Goal: Task Accomplishment & Management: Use online tool/utility

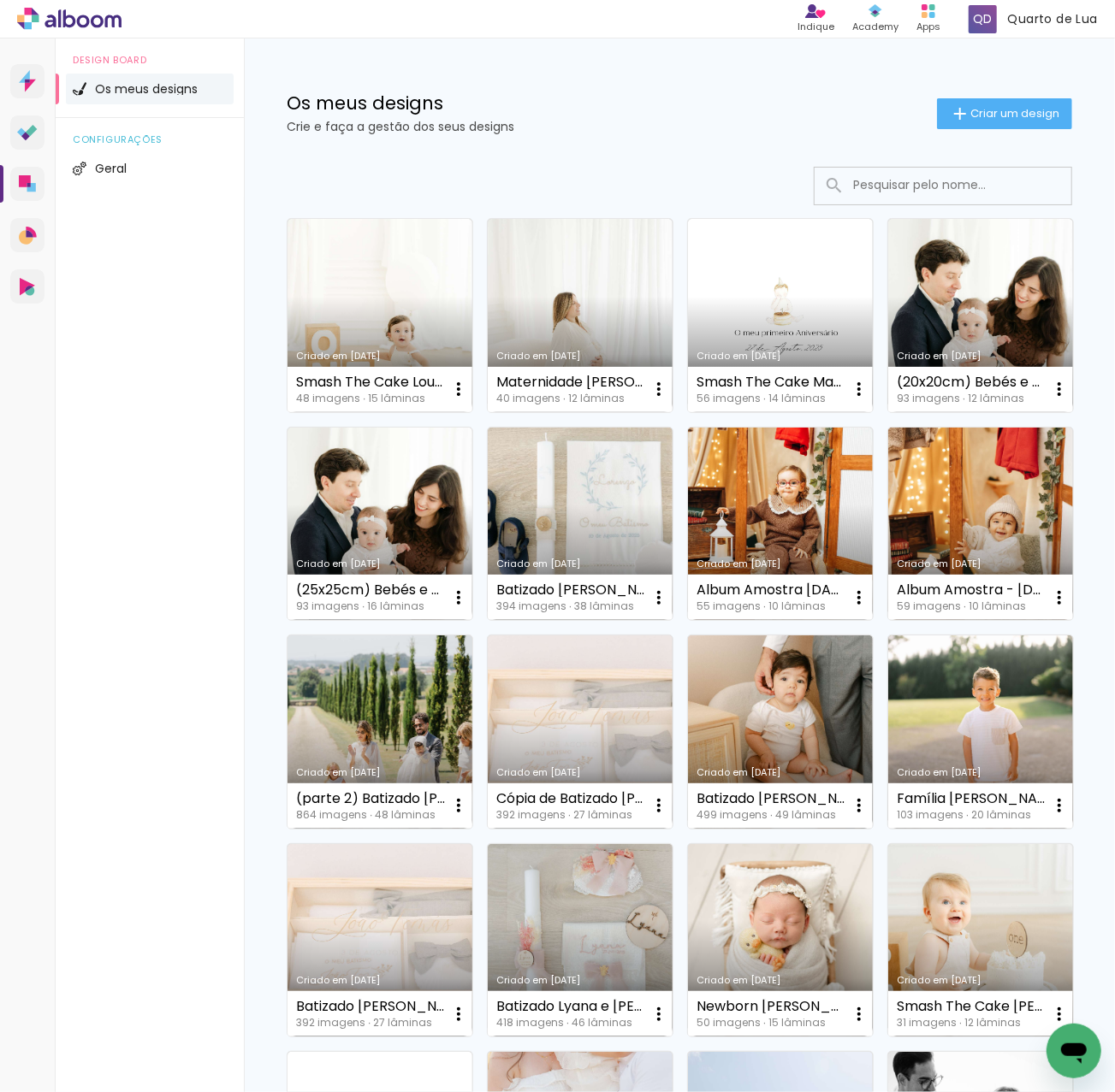
click at [927, 191] on input at bounding box center [966, 185] width 243 height 35
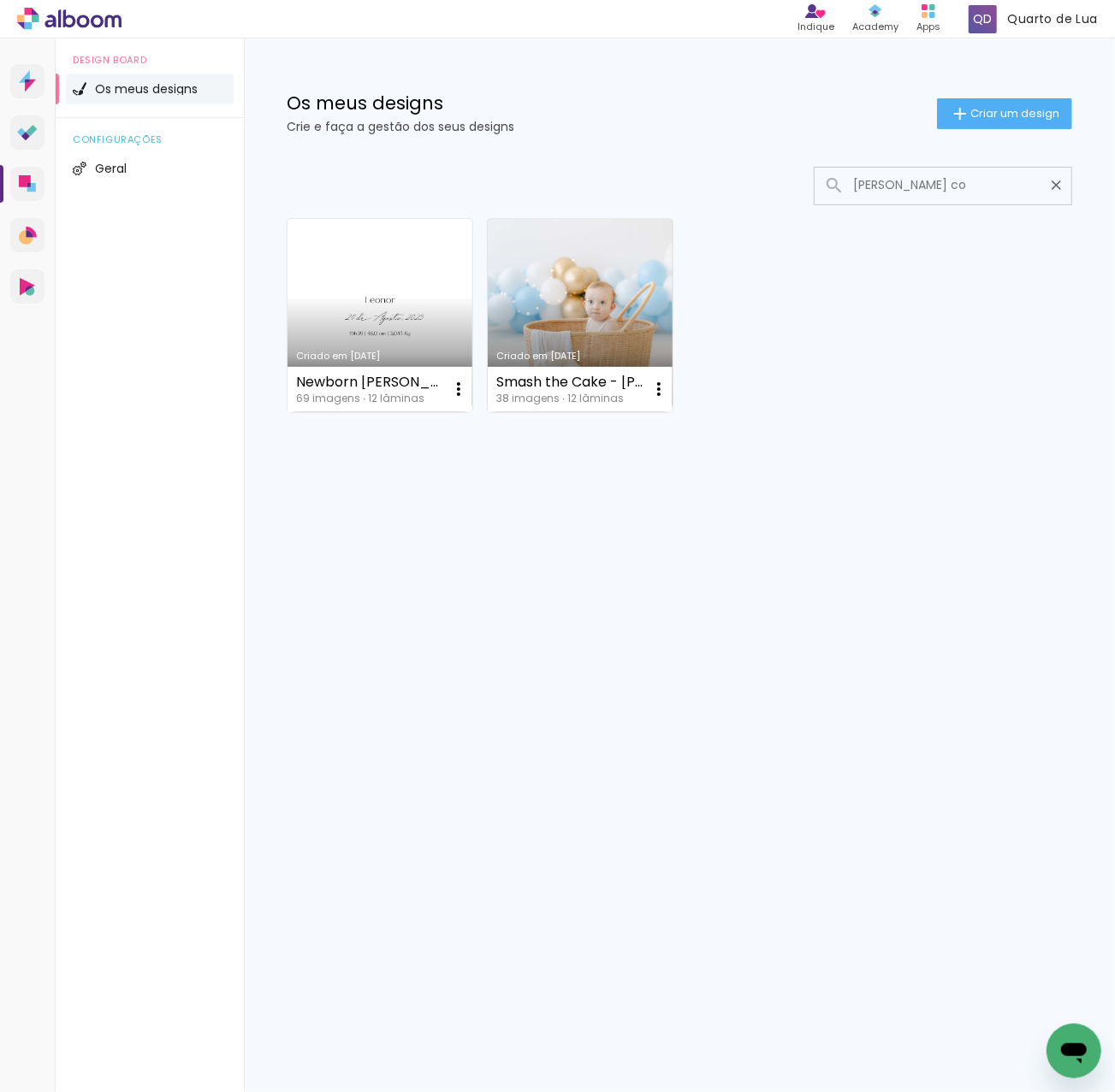
type input "[PERSON_NAME] co"
type paper-input "[PERSON_NAME] co"
click at [389, 324] on link "Criado em [DATE]" at bounding box center [380, 316] width 185 height 194
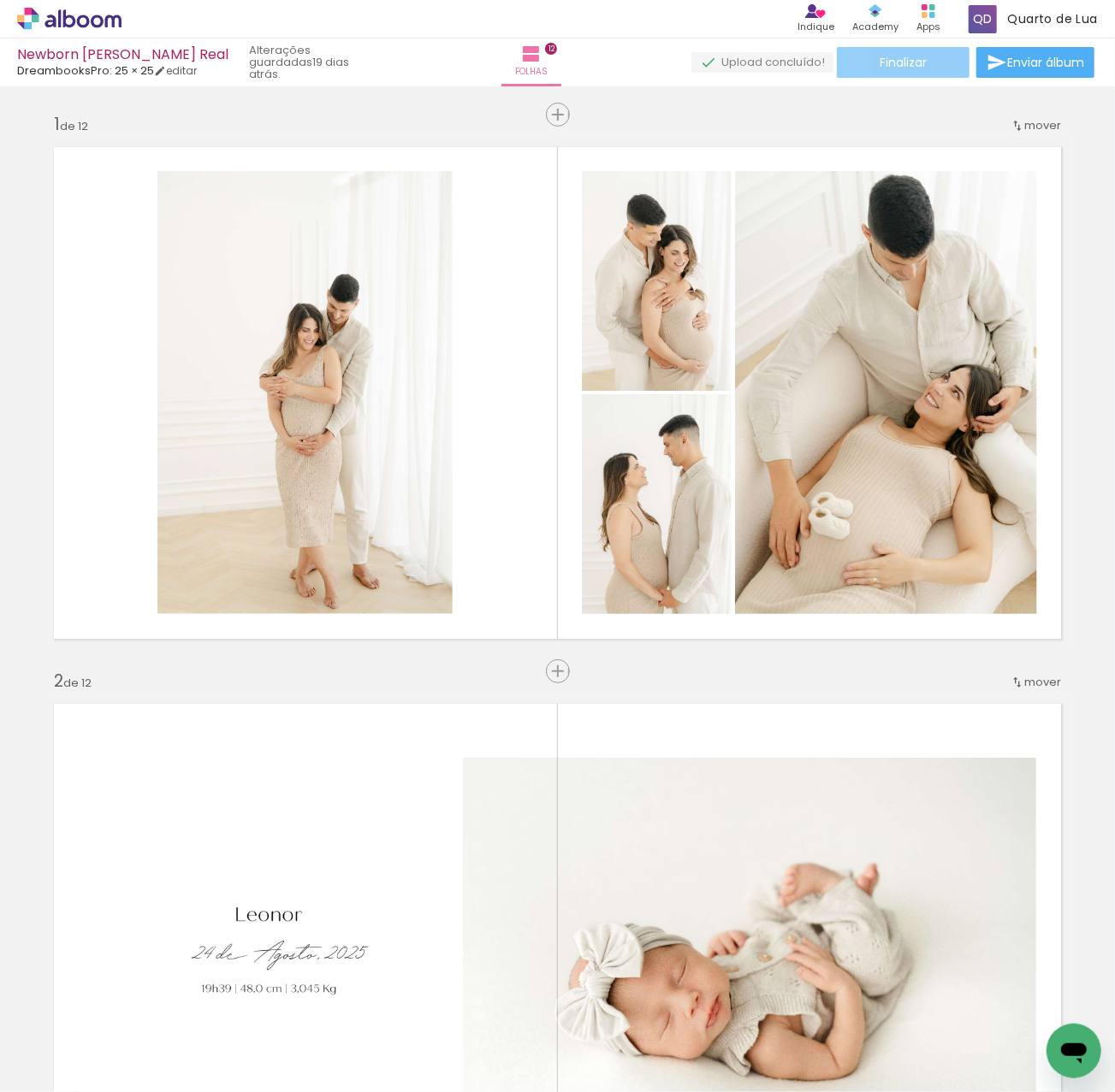
click at [886, 58] on span "Finalizar" at bounding box center [903, 63] width 47 height 12
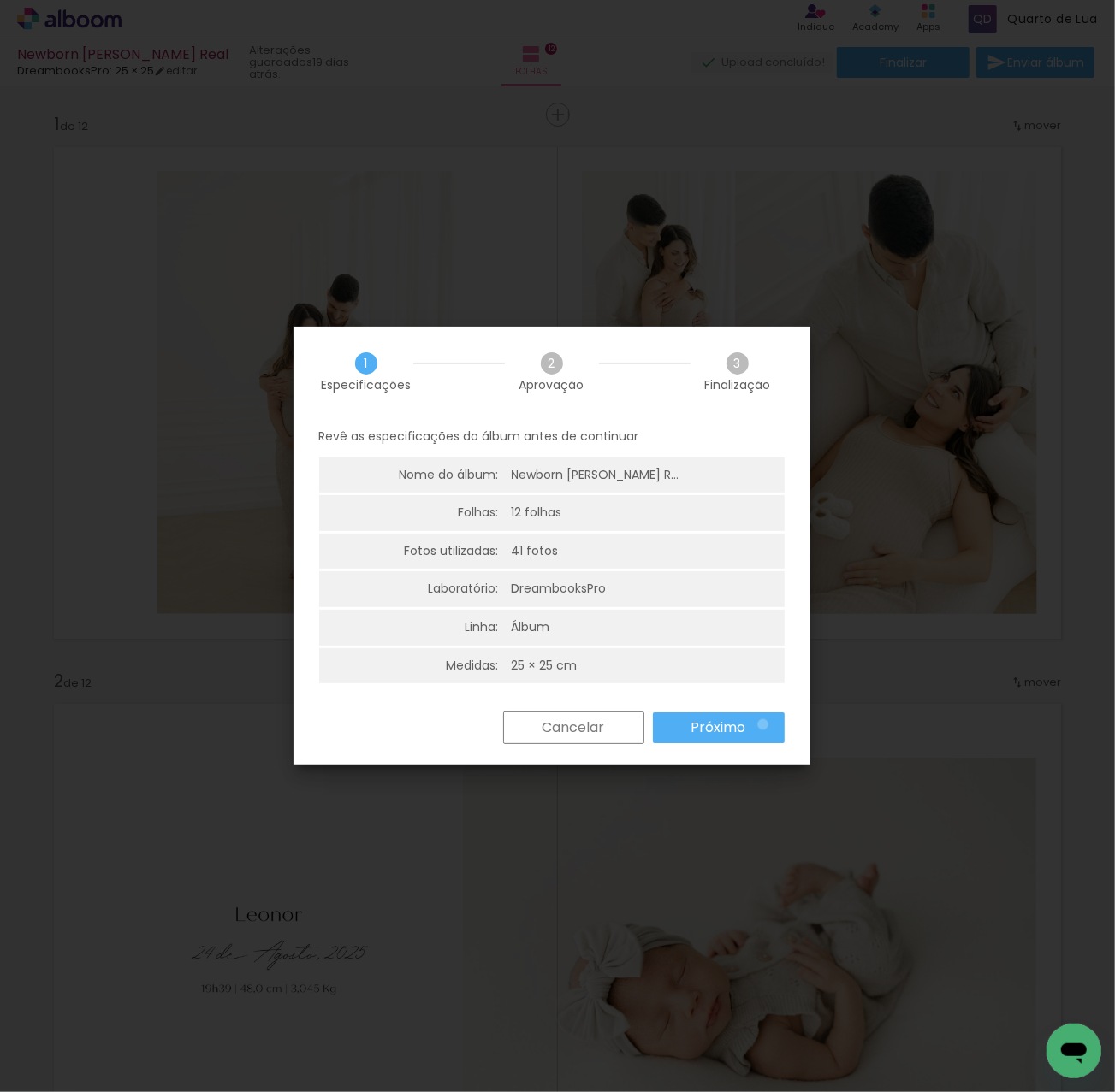
drag, startPoint x: 759, startPoint y: 727, endPoint x: 746, endPoint y: 724, distance: 13.3
click at [756, 727] on paper-button "Próximo" at bounding box center [718, 727] width 132 height 31
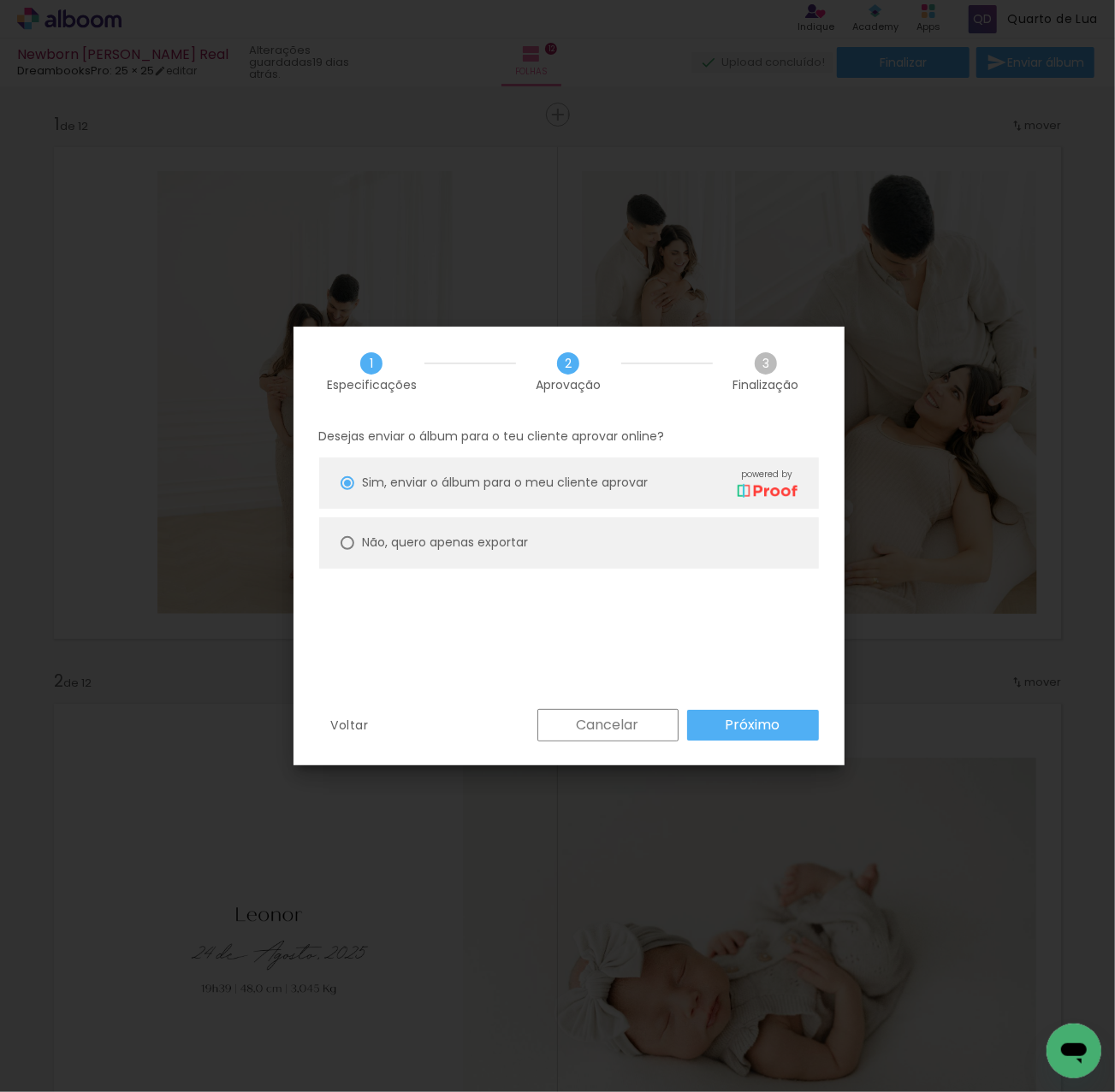
drag, startPoint x: 550, startPoint y: 539, endPoint x: 563, endPoint y: 549, distance: 16.4
click at [551, 539] on paper-radio-button "Não, quero apenas exportar" at bounding box center [569, 543] width 500 height 51
type paper-radio-button "on"
click at [0, 0] on slot "Próximo" at bounding box center [0, 0] width 0 height 0
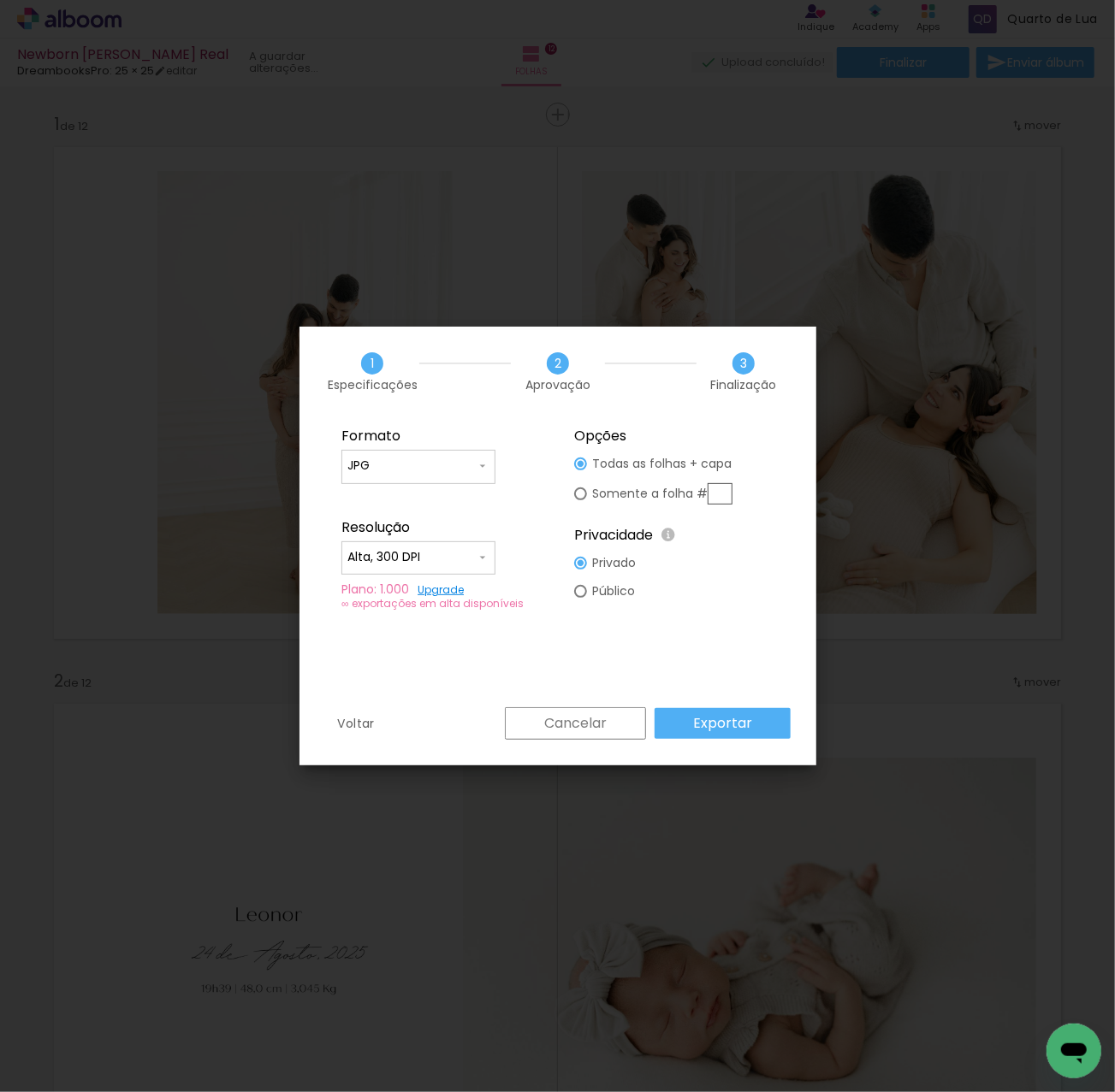
type input "Alta, 300 DPI"
click at [749, 706] on div "Formato JPG PDF Resolução Alta, 300 DPI Baixa Plano: 1.000 Upgrade ∞ exportaçõe…" at bounding box center [558, 562] width 516 height 290
click at [0, 0] on slot "Exportar" at bounding box center [0, 0] width 0 height 0
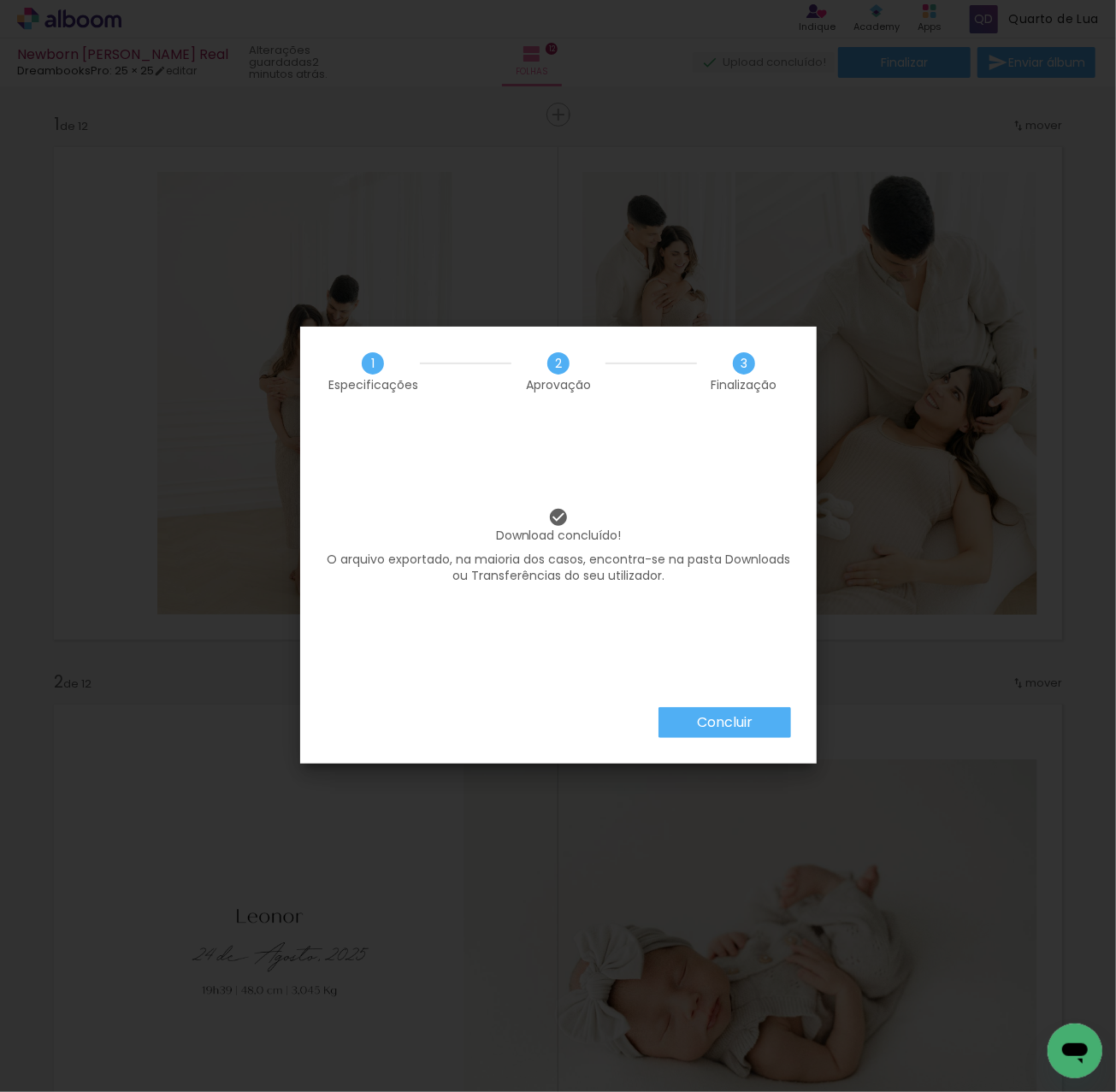
click at [752, 722] on paper-button "Concluir" at bounding box center [725, 722] width 133 height 31
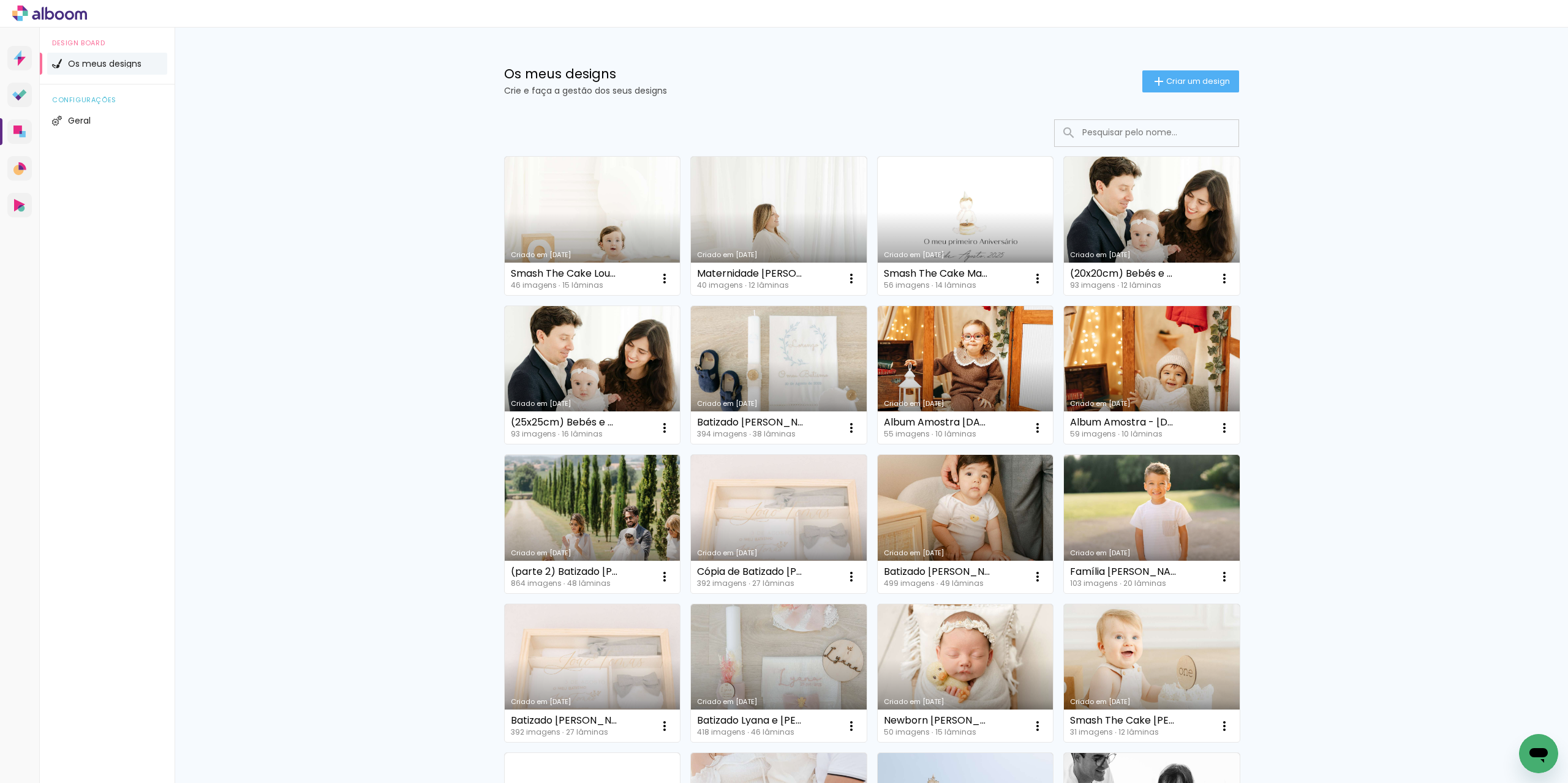
click at [1156, 141] on input at bounding box center [1163, 132] width 174 height 25
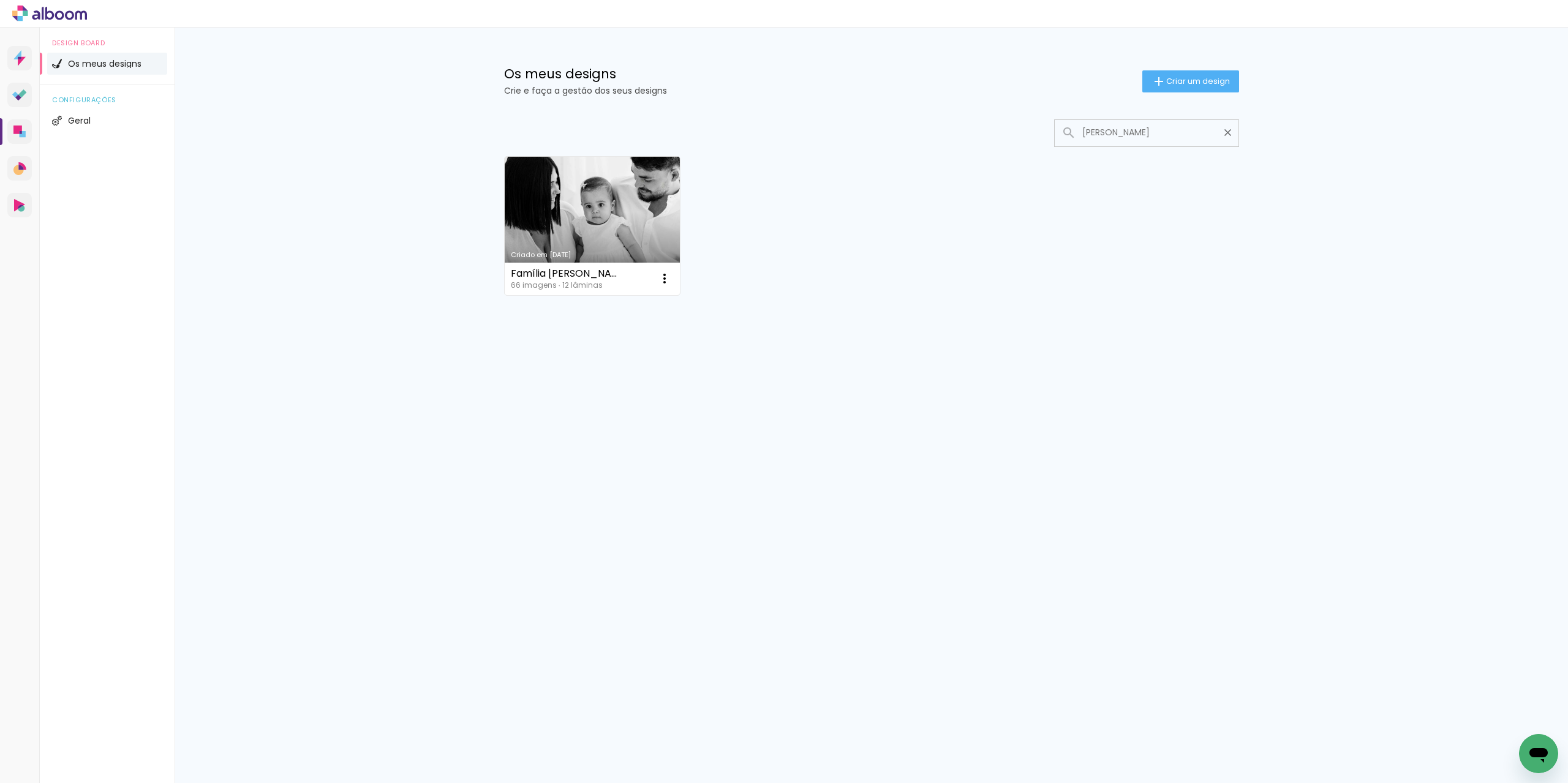
type input "[PERSON_NAME]"
type paper-input "[PERSON_NAME]"
click at [642, 230] on link "Criado em [DATE]" at bounding box center [592, 226] width 176 height 139
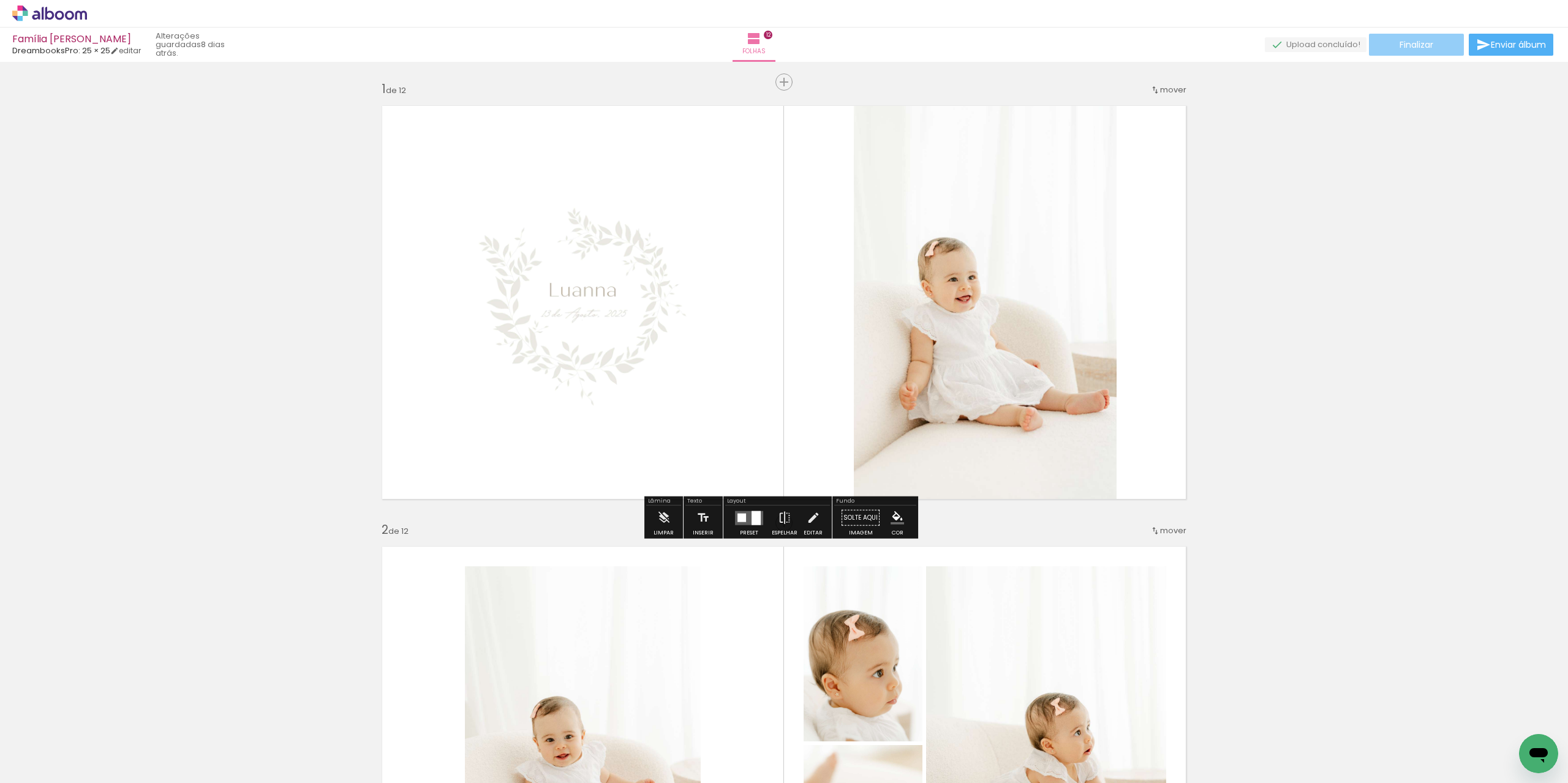
click at [1413, 51] on paper-button "Finalizar" at bounding box center [1417, 44] width 95 height 22
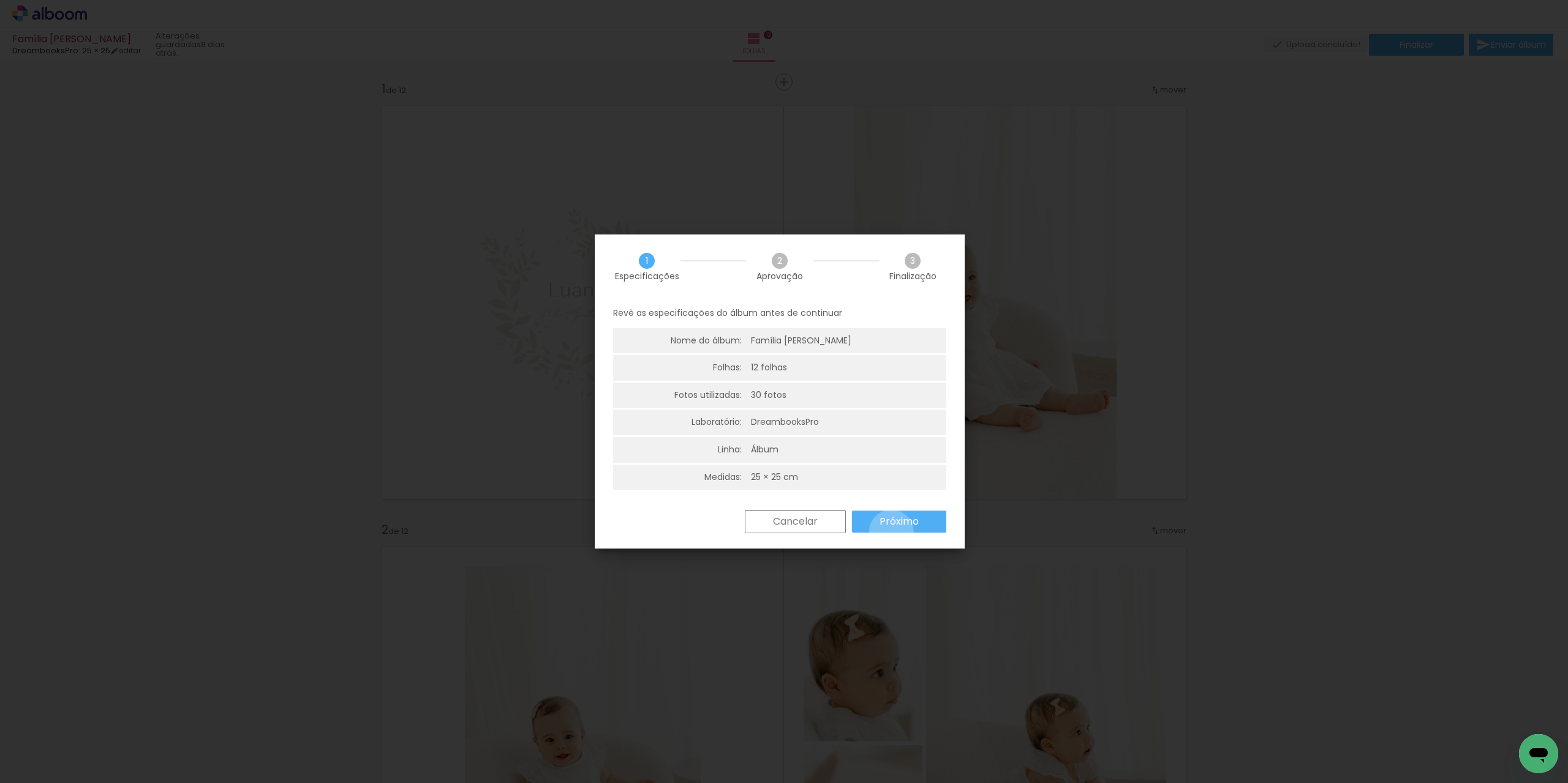
click at [891, 532] on paper-button "Próximo" at bounding box center [899, 521] width 94 height 22
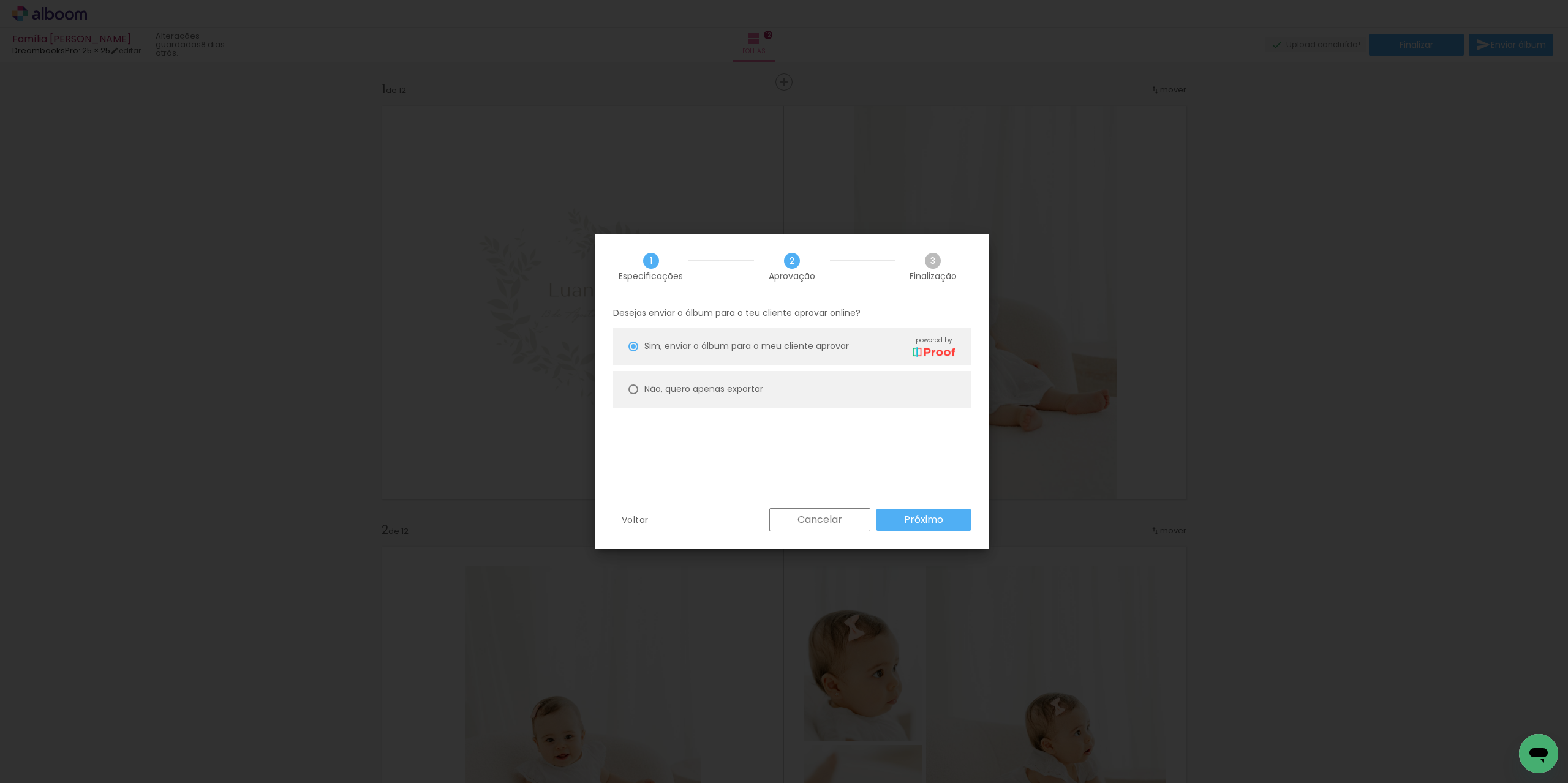
drag, startPoint x: 735, startPoint y: 390, endPoint x: 771, endPoint y: 400, distance: 37.4
click at [0, 0] on slot "Não, quero apenas exportar" at bounding box center [0, 0] width 0 height 0
type paper-radio-button "on"
click at [0, 0] on slot "Próximo" at bounding box center [0, 0] width 0 height 0
type input "Alta, 300 DPI"
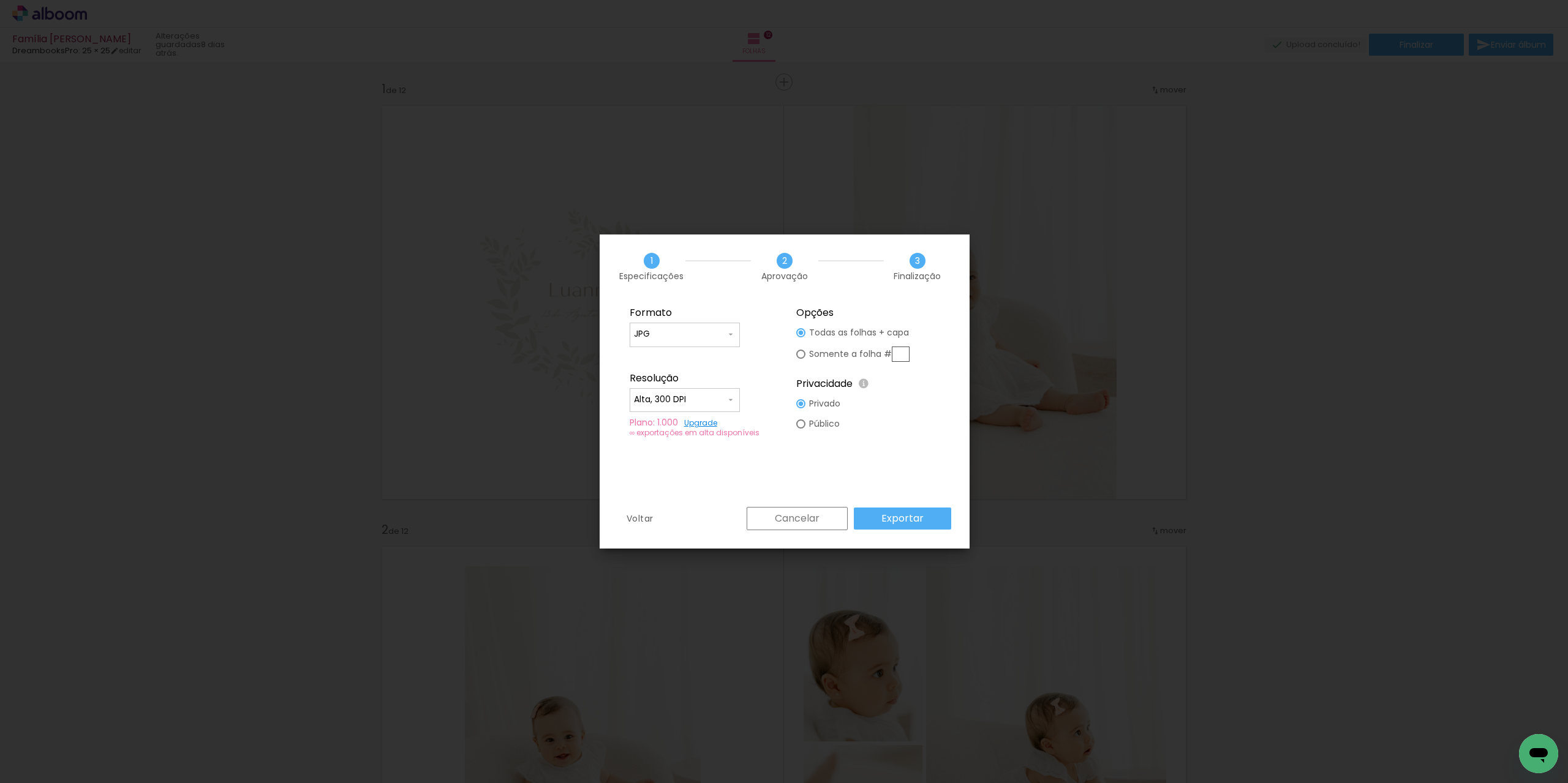
click at [925, 513] on paper-button "Exportar" at bounding box center [903, 518] width 97 height 22
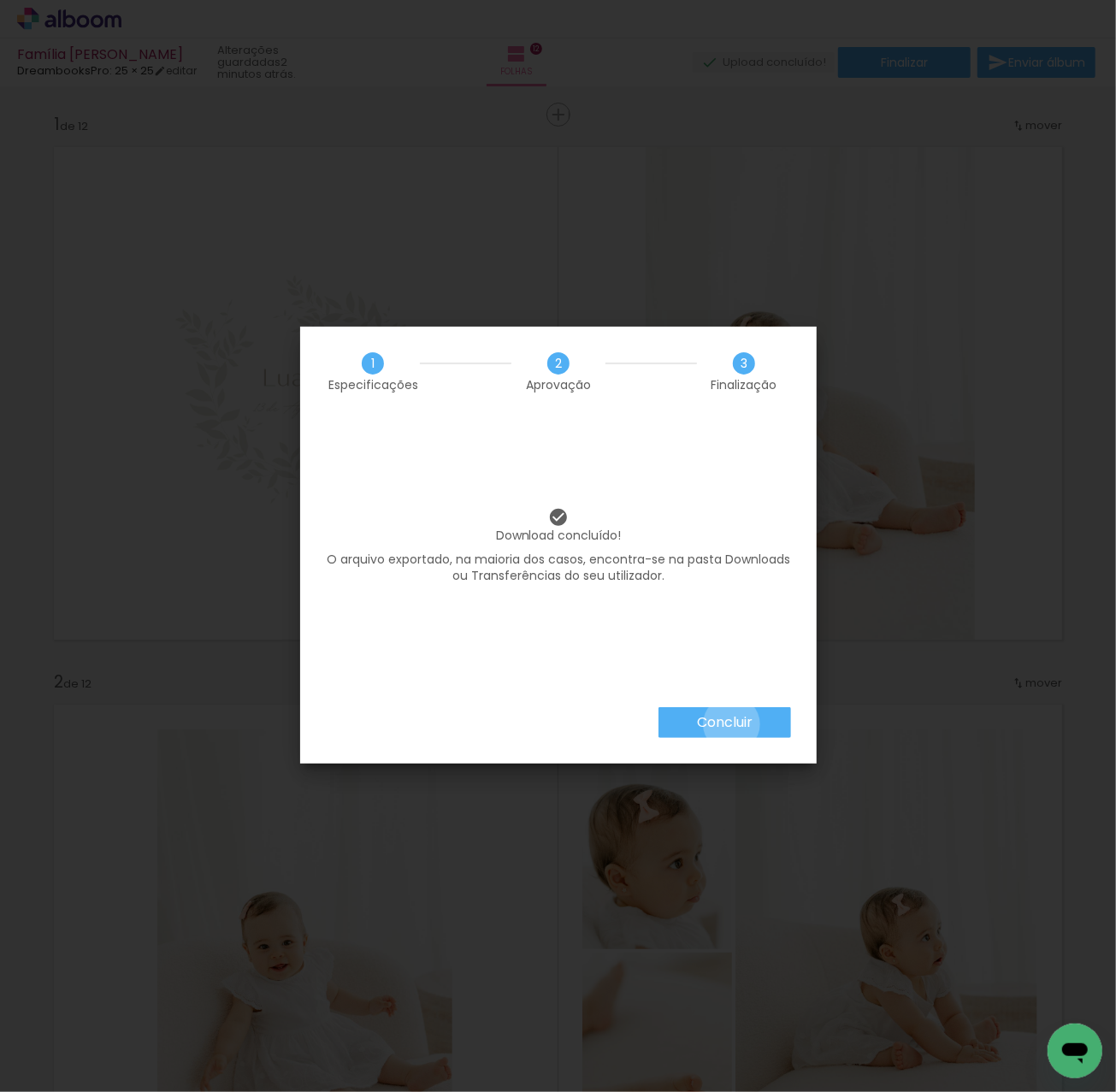
click at [0, 0] on slot "Concluir" at bounding box center [0, 0] width 0 height 0
